Goal: Task Accomplishment & Management: Manage account settings

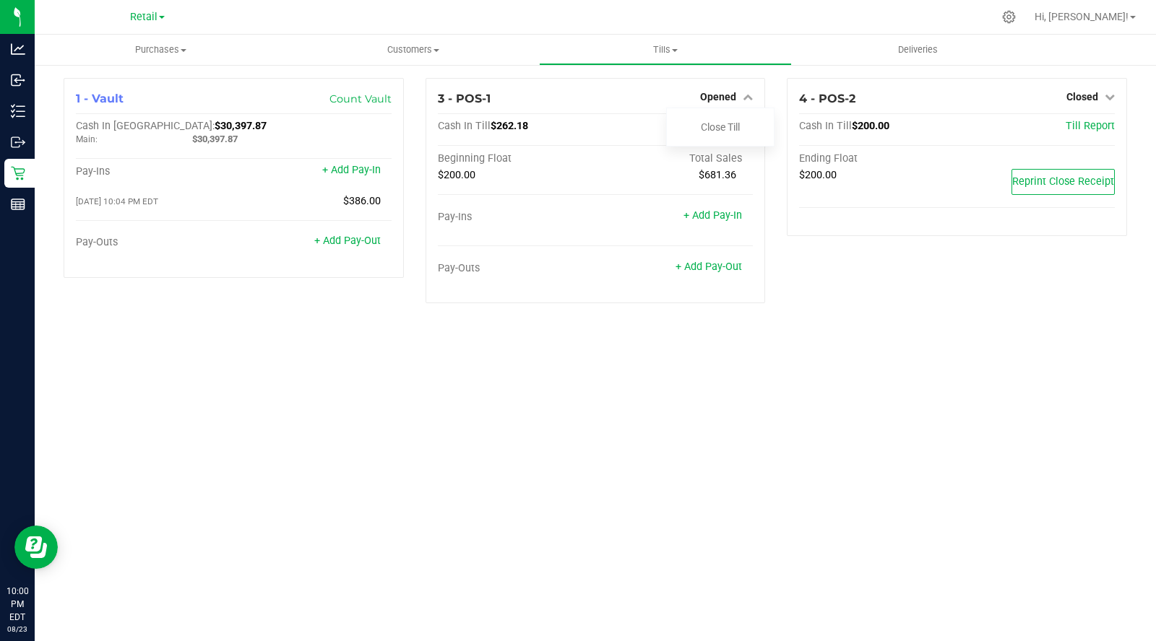
click at [726, 123] on link "Close Till" at bounding box center [720, 127] width 39 height 12
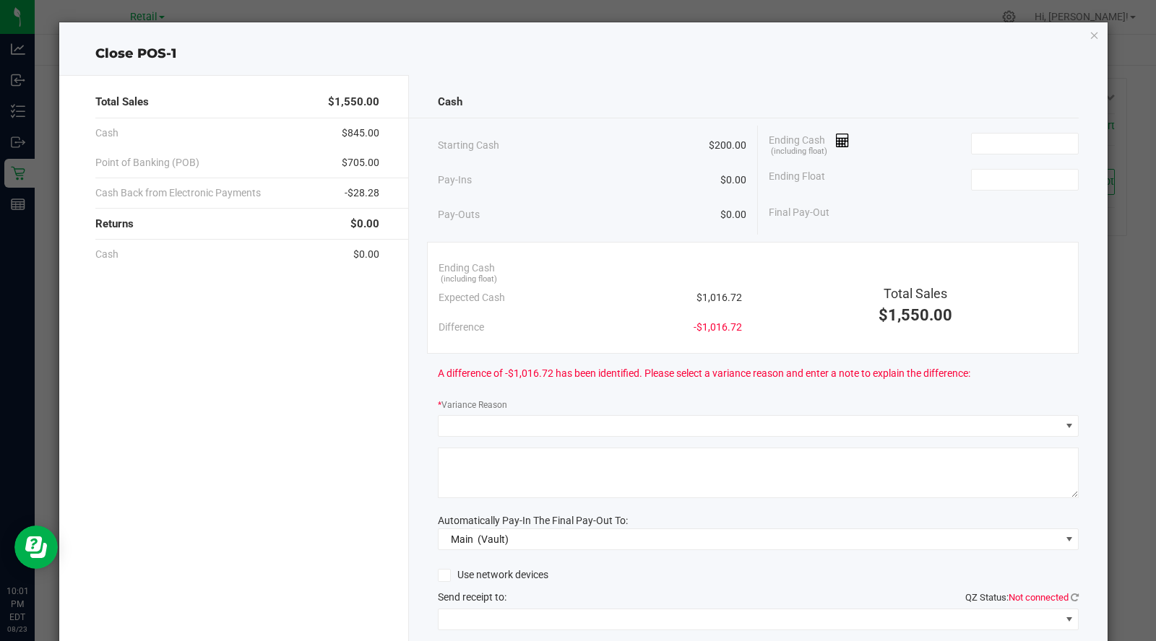
click at [838, 159] on div "Ending Cash (including float)" at bounding box center [924, 144] width 310 height 36
click at [838, 139] on icon at bounding box center [843, 141] width 14 height 10
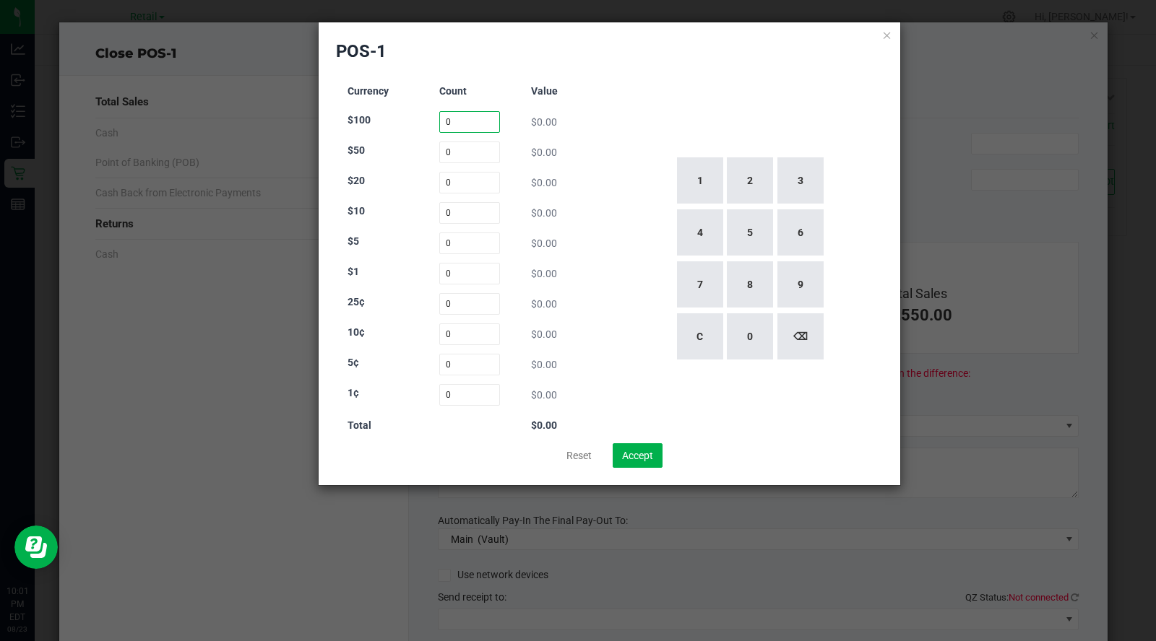
click at [457, 120] on input "0" at bounding box center [469, 122] width 61 height 22
click at [699, 188] on button "1" at bounding box center [700, 180] width 46 height 46
type input "1"
click at [463, 154] on input "0" at bounding box center [469, 153] width 61 height 22
click at [698, 183] on button "1" at bounding box center [700, 180] width 46 height 46
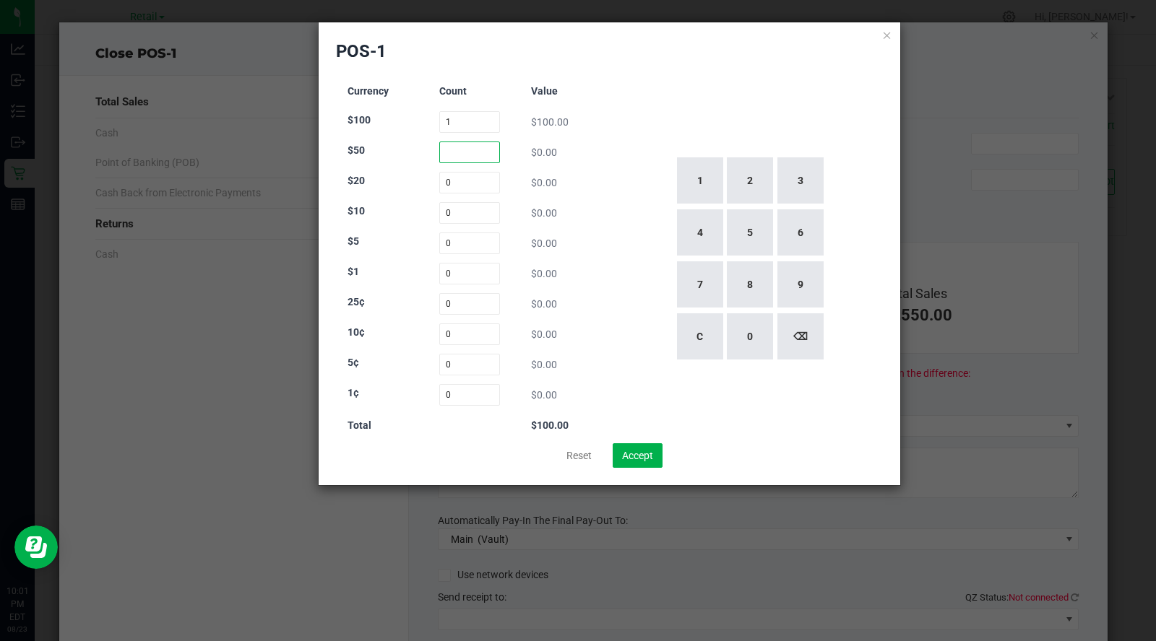
type input "1"
click at [479, 179] on input "0" at bounding box center [469, 183] width 61 height 22
click at [797, 182] on button "3" at bounding box center [800, 180] width 46 height 46
click at [822, 183] on button "3" at bounding box center [800, 180] width 46 height 46
type input "33"
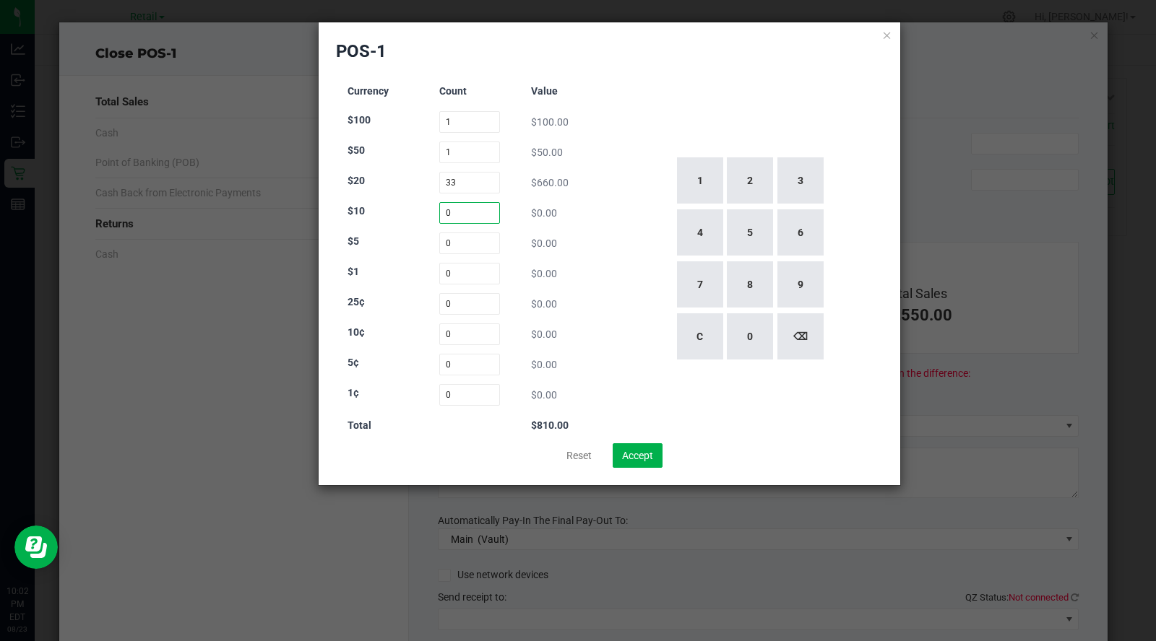
click at [477, 212] on input "0" at bounding box center [469, 213] width 61 height 22
click at [801, 279] on button "9" at bounding box center [800, 284] width 46 height 46
type input "9"
click at [470, 247] on input "0" at bounding box center [469, 244] width 61 height 22
click at [698, 191] on button "1" at bounding box center [700, 180] width 46 height 46
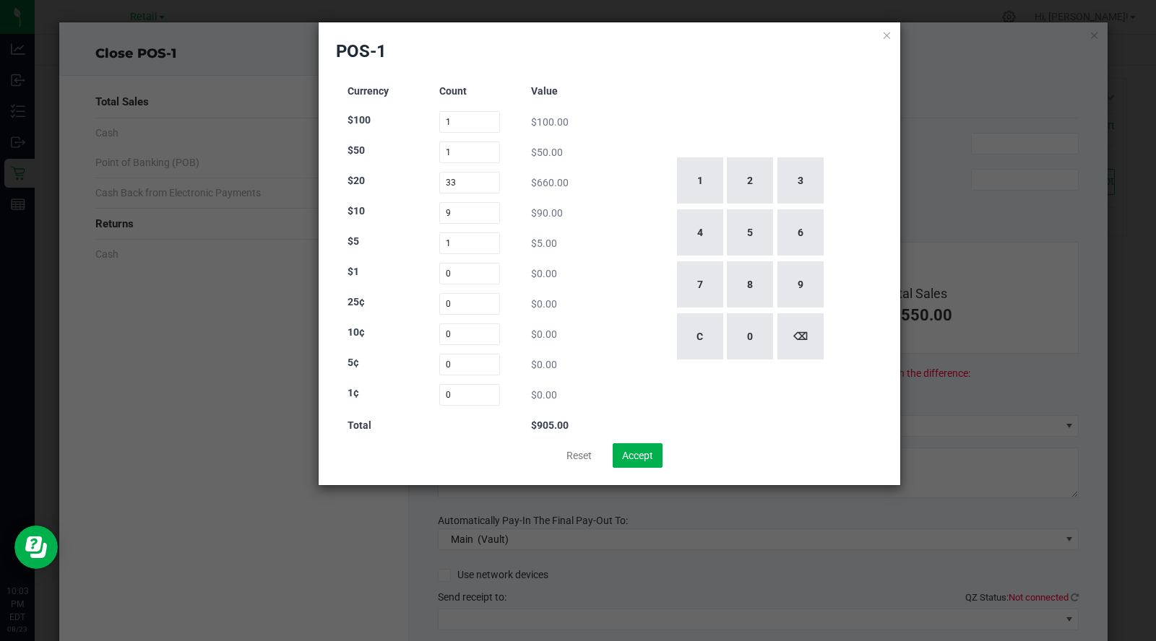
click at [688, 293] on button "7" at bounding box center [700, 284] width 46 height 46
type input "17"
click at [470, 302] on input "0" at bounding box center [469, 304] width 61 height 22
click at [486, 272] on input "0" at bounding box center [469, 274] width 61 height 22
type input "0"
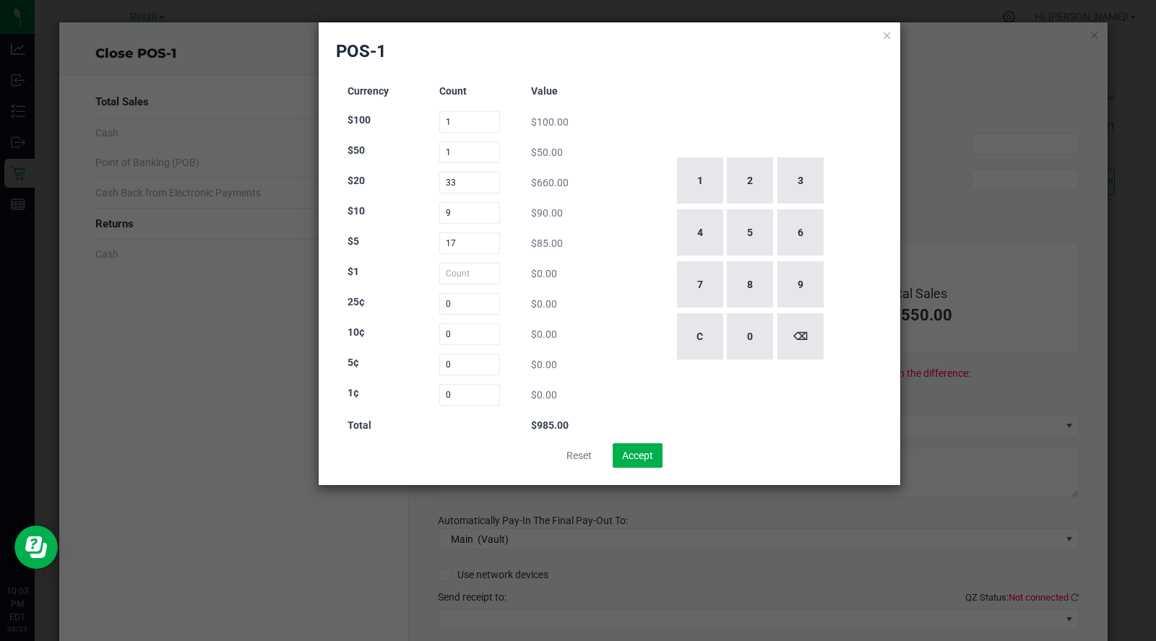
click at [800, 189] on button "3" at bounding box center [800, 180] width 46 height 46
click at [759, 238] on button "5" at bounding box center [750, 232] width 46 height 46
type input "35"
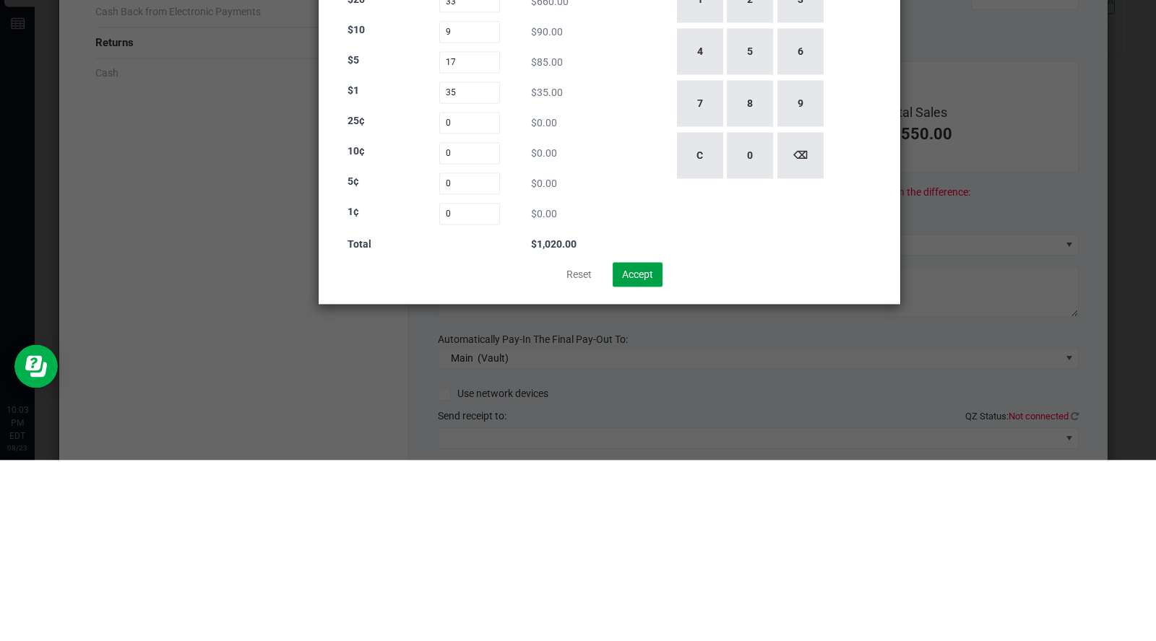
click at [648, 459] on button "Accept" at bounding box center [638, 456] width 50 height 25
type input "$1,020.00"
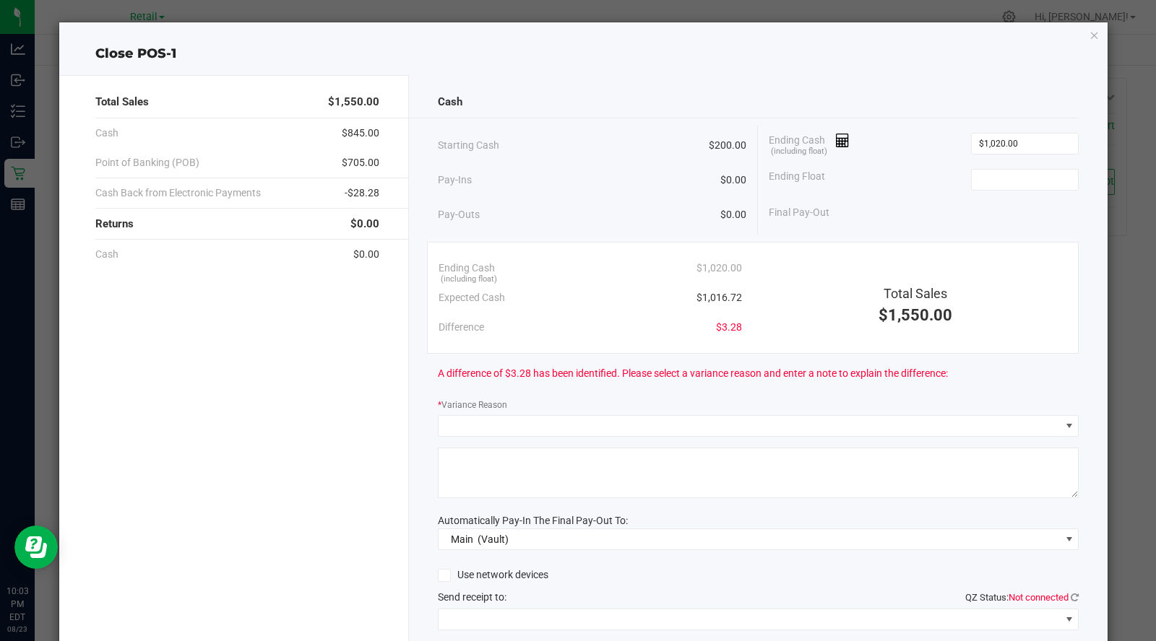
click at [1011, 182] on input at bounding box center [1025, 180] width 106 height 20
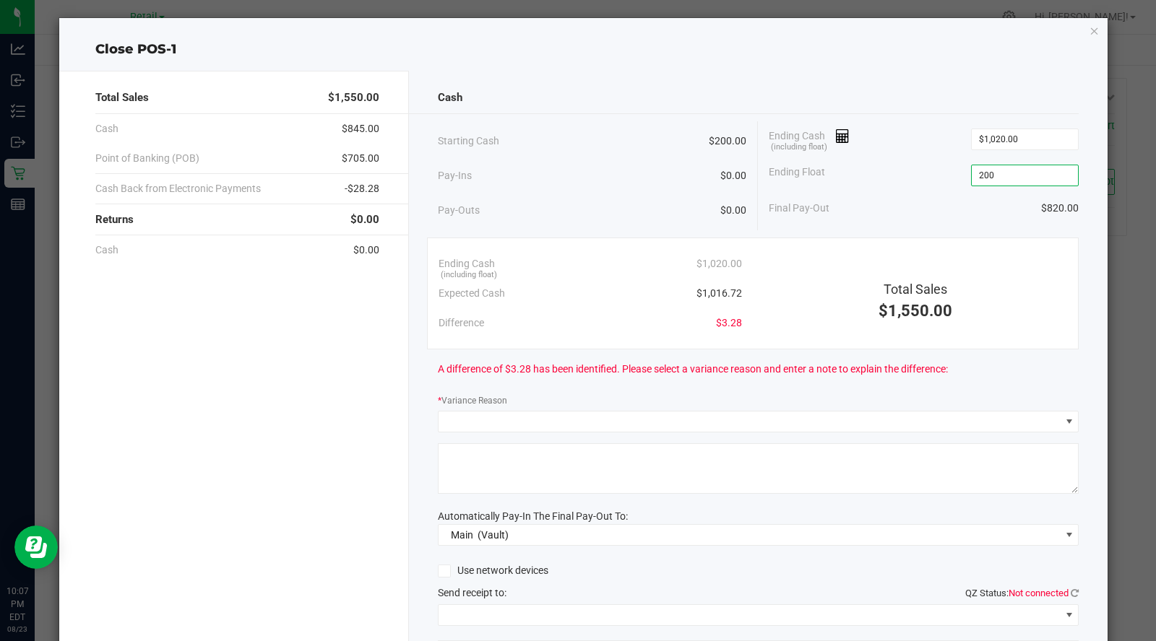
click at [970, 296] on div "Total Sales" at bounding box center [915, 290] width 303 height 20
type input "$200.00"
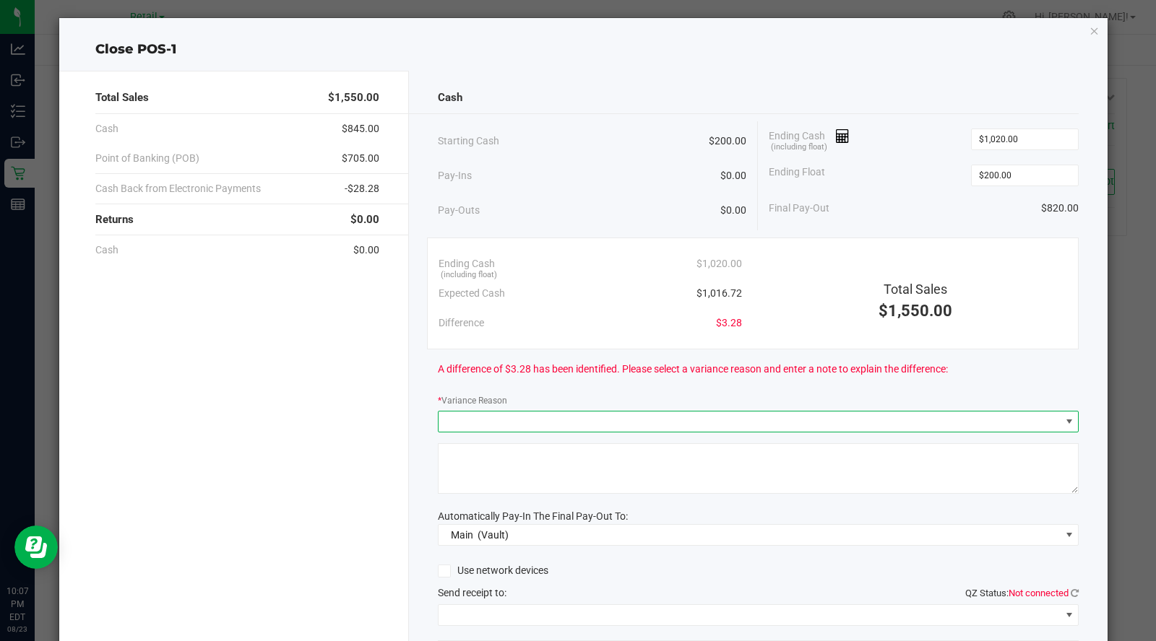
click at [683, 423] on span at bounding box center [749, 422] width 622 height 20
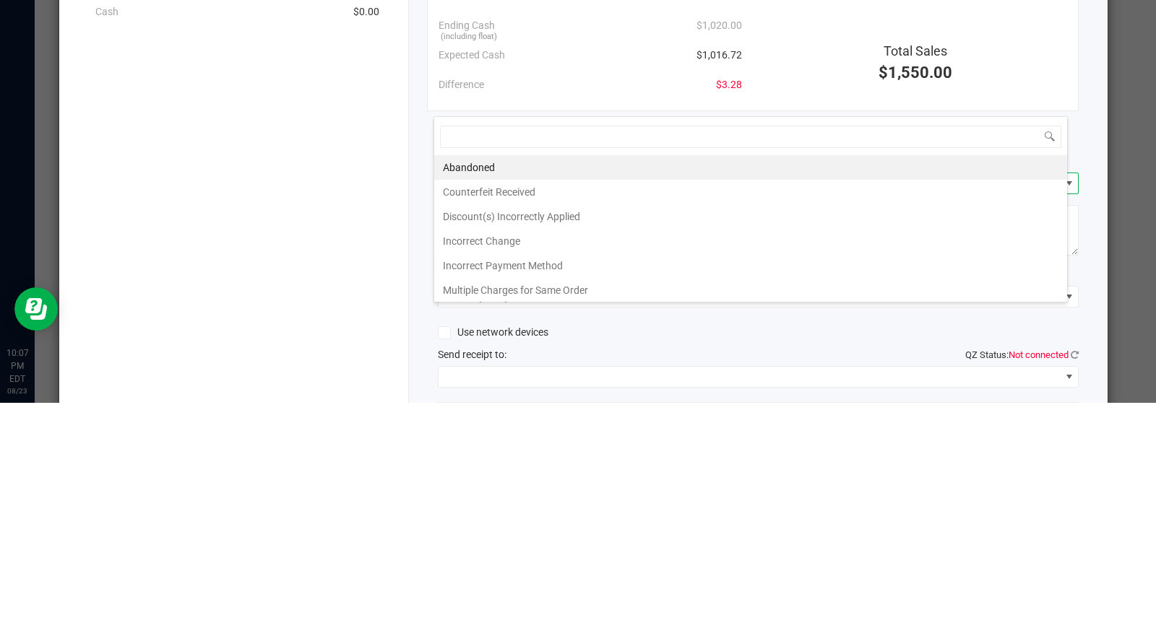
scroll to position [103, 0]
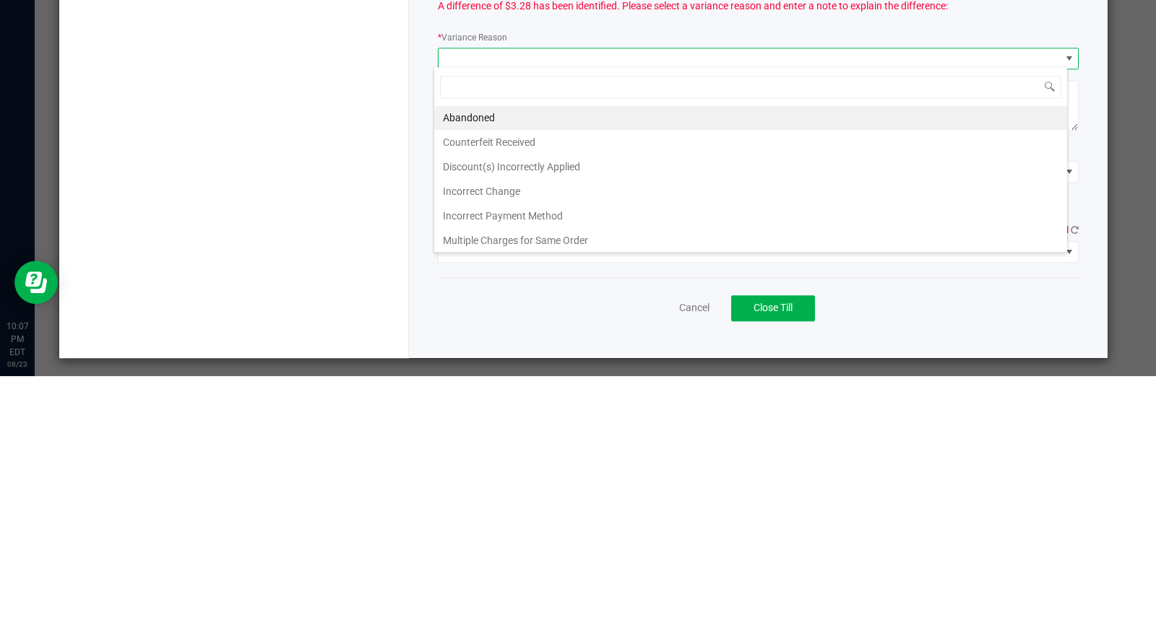
click at [494, 469] on li "Incorrect Payment Method" at bounding box center [750, 481] width 633 height 25
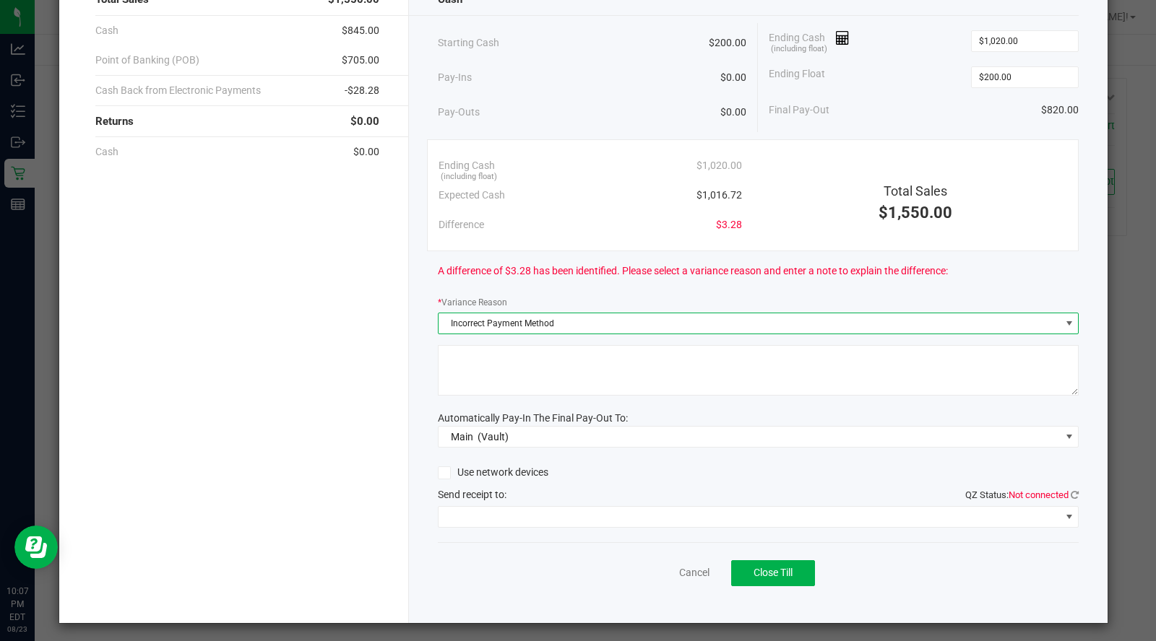
click at [612, 355] on textarea at bounding box center [758, 370] width 641 height 51
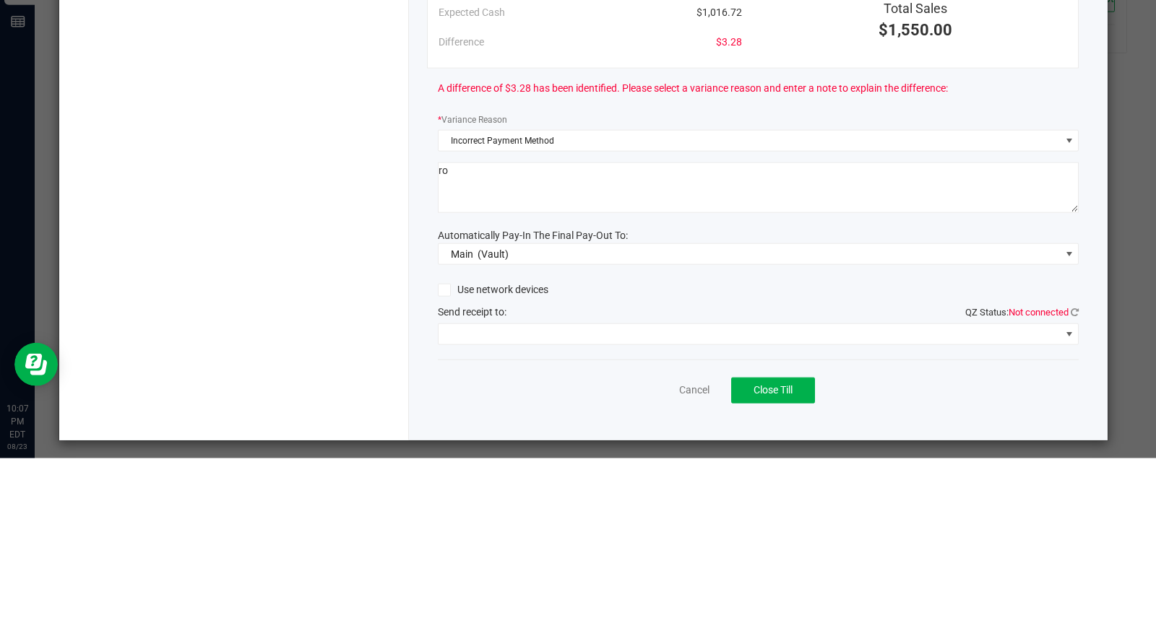
type textarea "r"
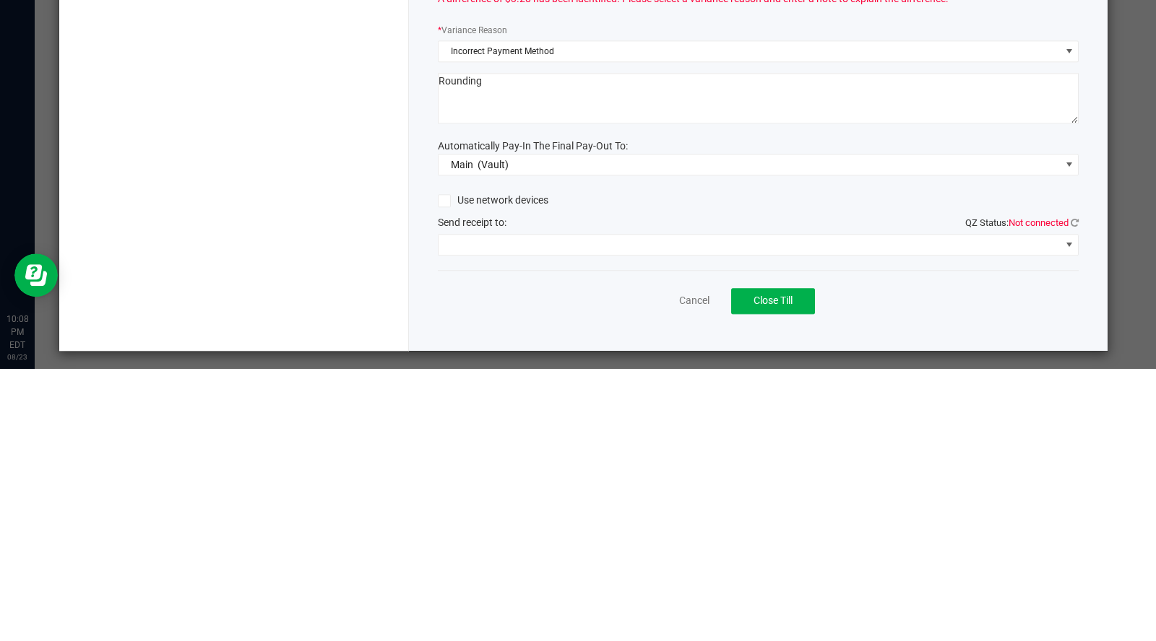
type textarea "Rounding"
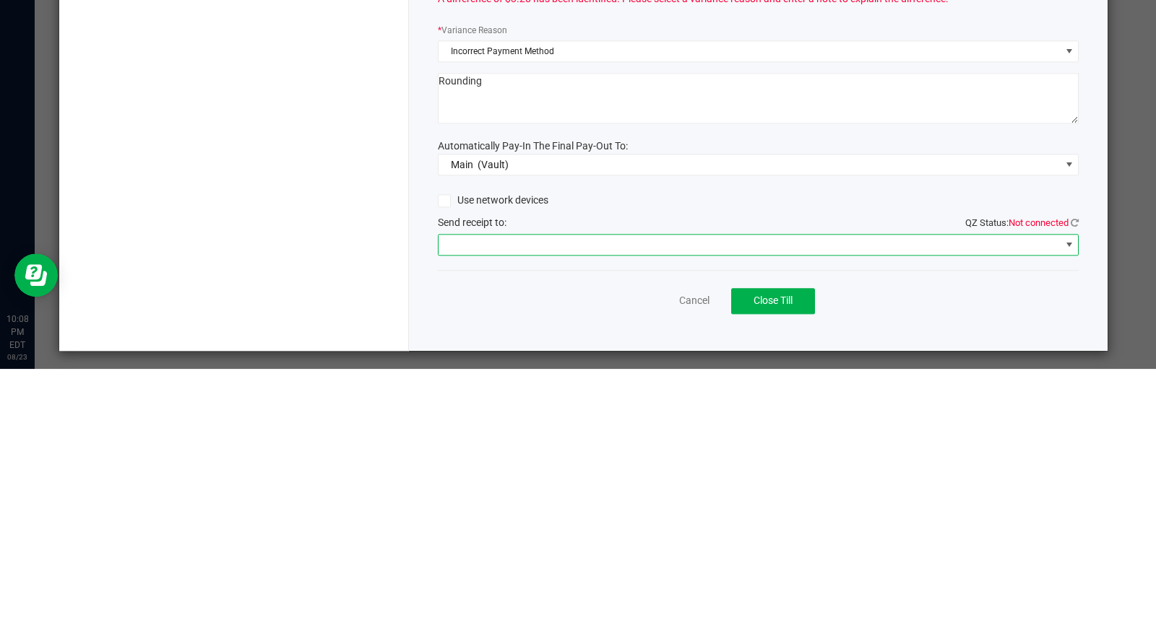
click at [658, 520] on span at bounding box center [749, 517] width 622 height 20
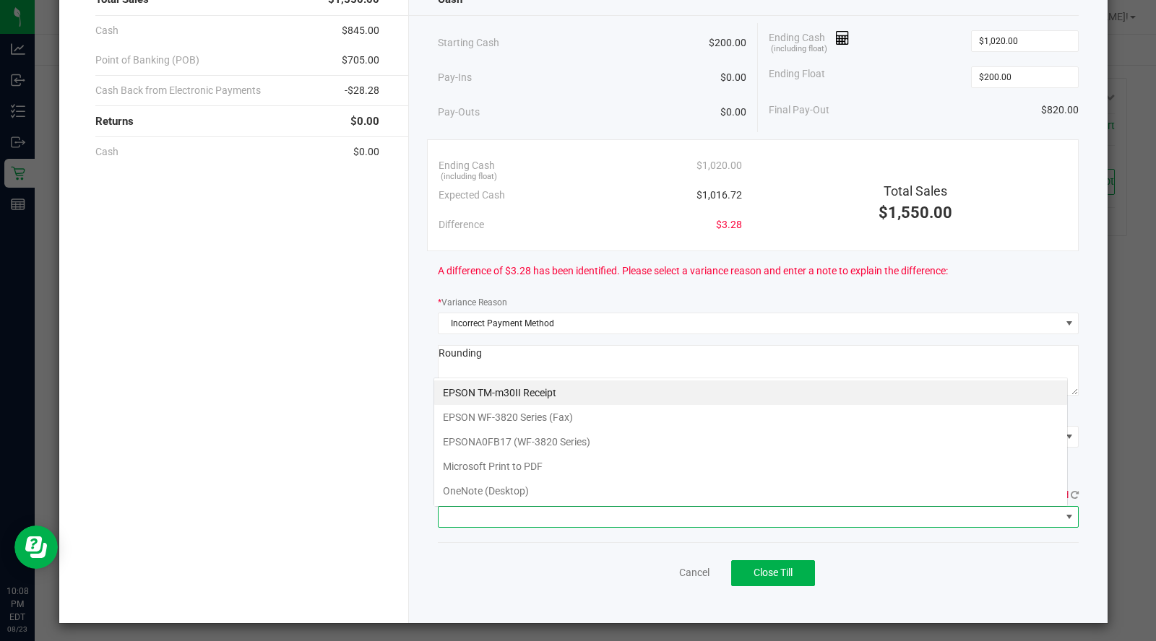
scroll to position [21, 634]
click at [622, 392] on Receipt "EPSON TM-m30II Receipt" at bounding box center [750, 393] width 633 height 25
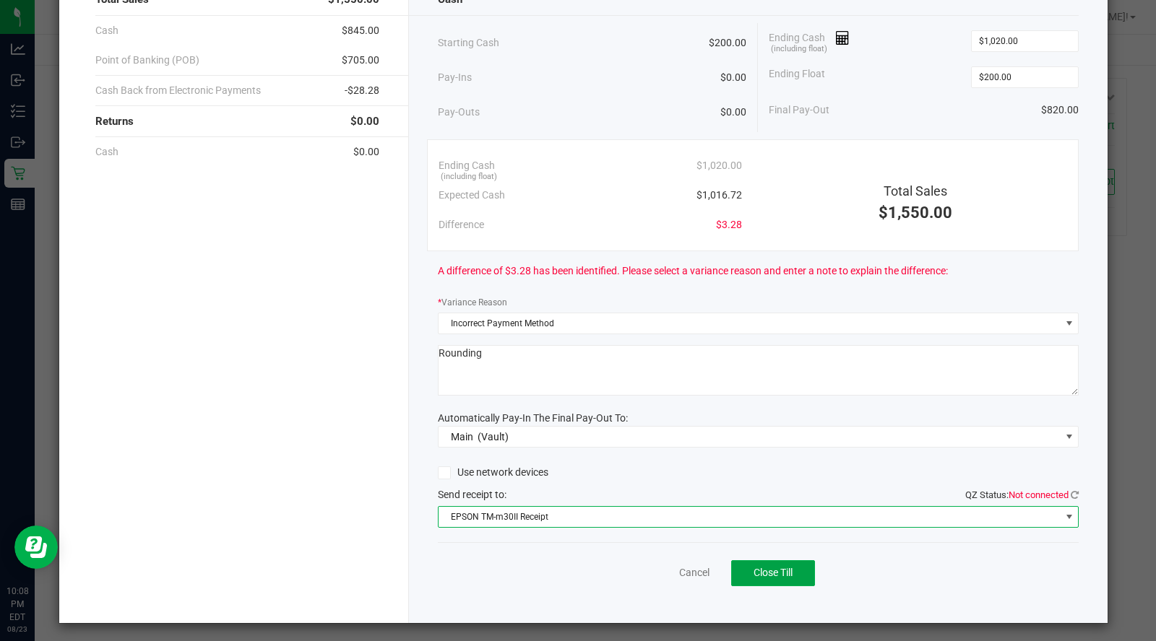
click at [785, 569] on span "Close Till" at bounding box center [772, 573] width 39 height 12
